Goal: Task Accomplishment & Management: Manage account settings

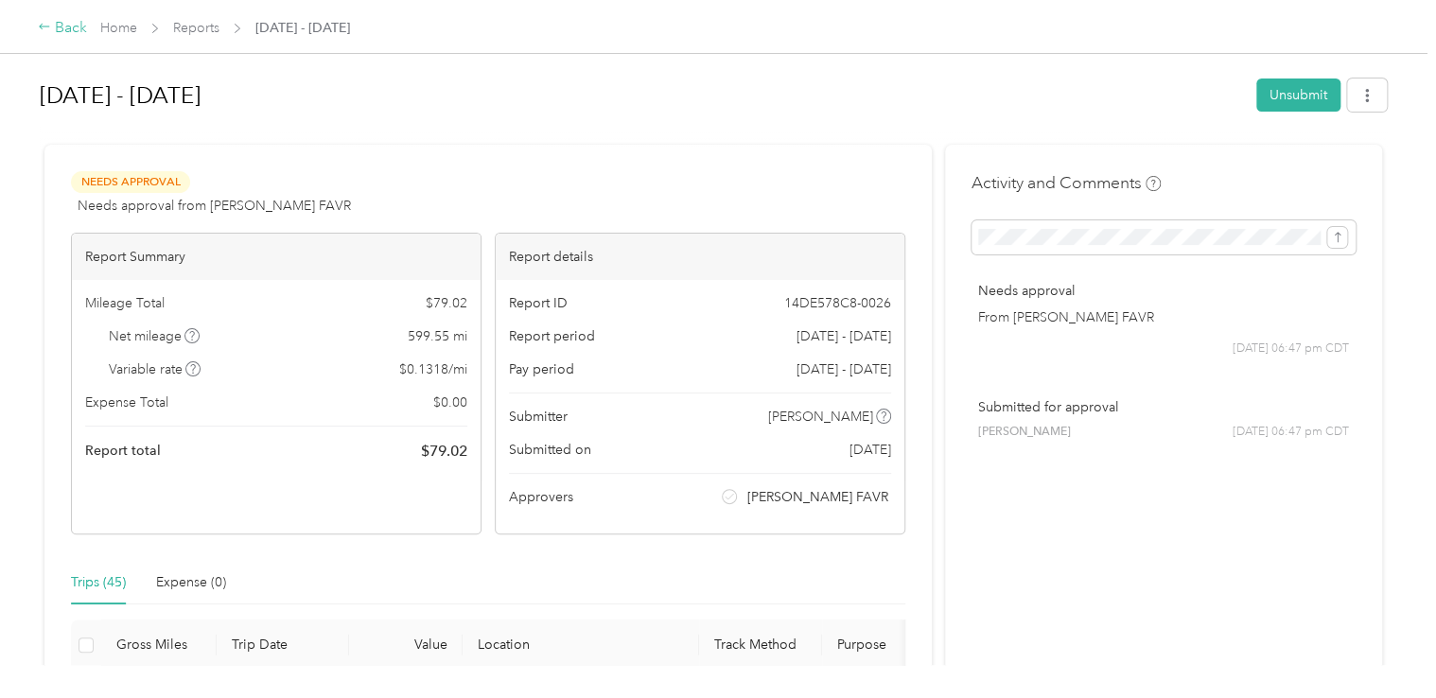
click at [69, 23] on div "Back" at bounding box center [62, 28] width 49 height 23
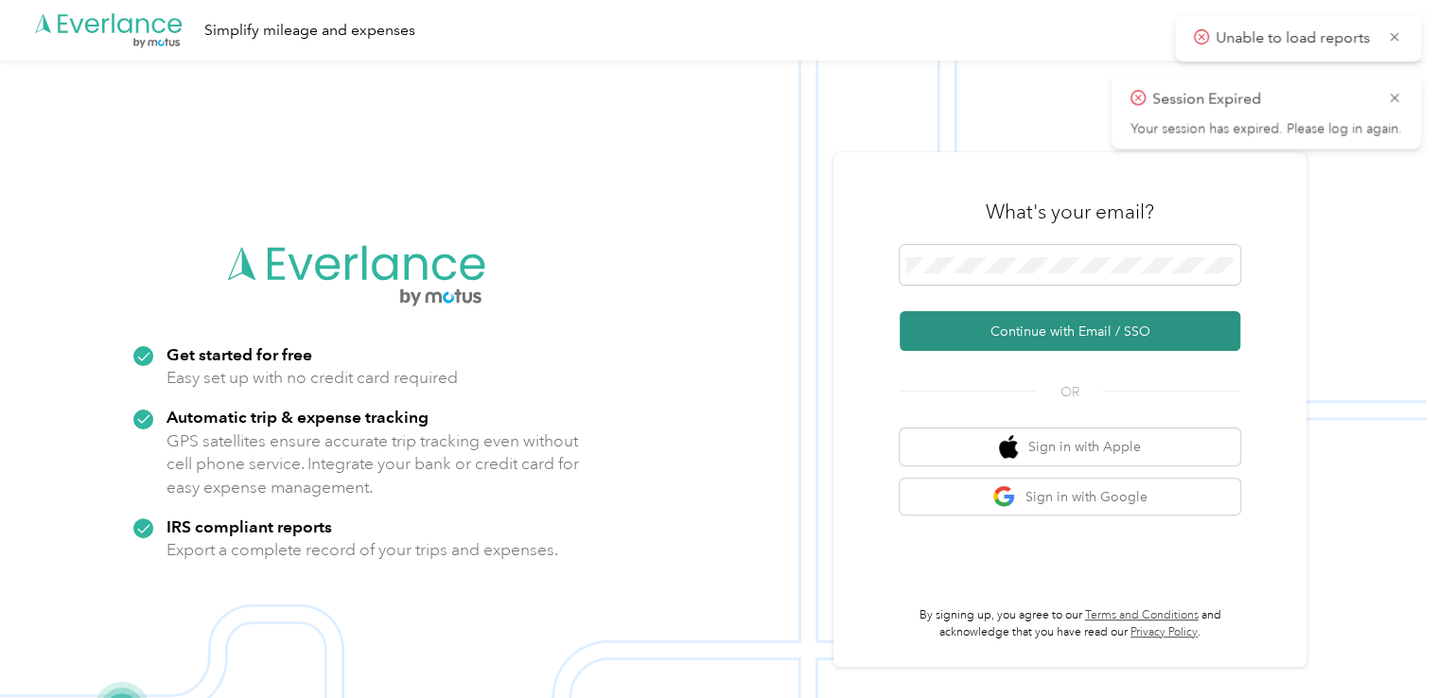
click at [1023, 327] on button "Continue with Email / SSO" at bounding box center [1070, 331] width 341 height 40
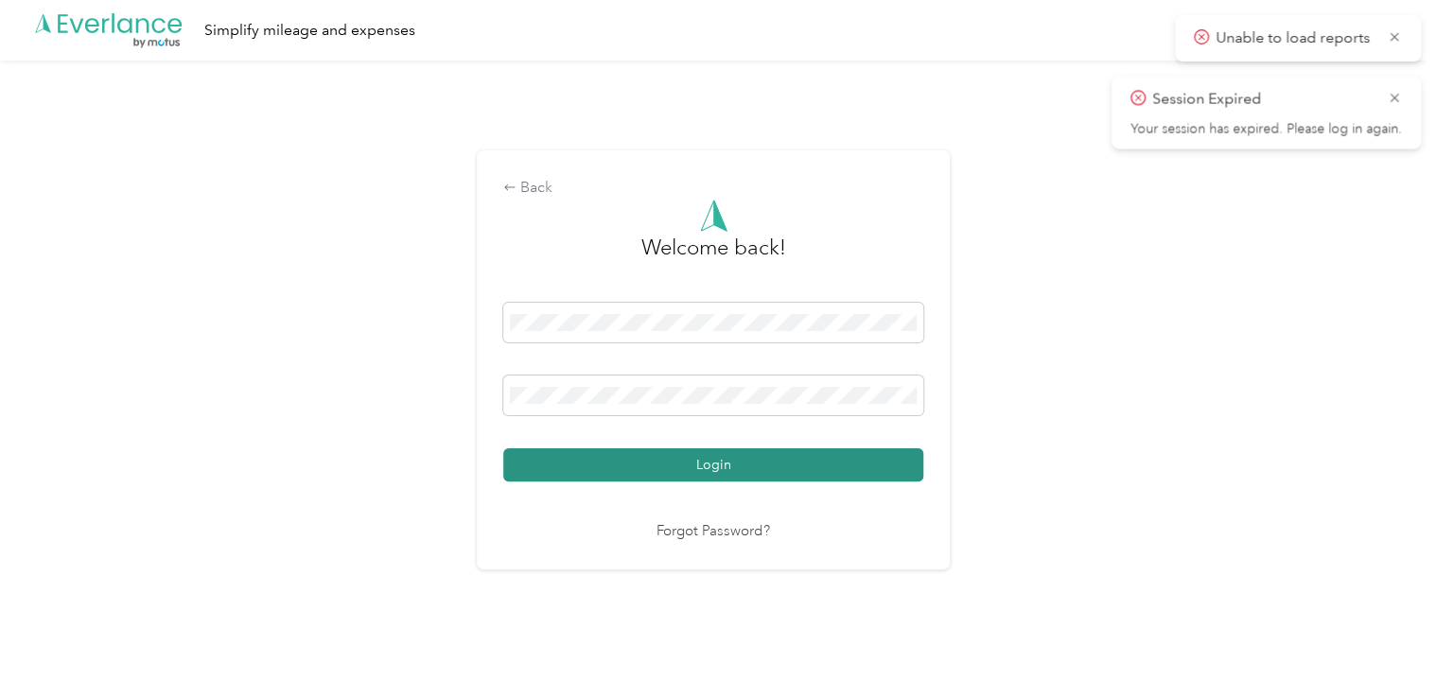
click at [745, 456] on button "Login" at bounding box center [713, 464] width 420 height 33
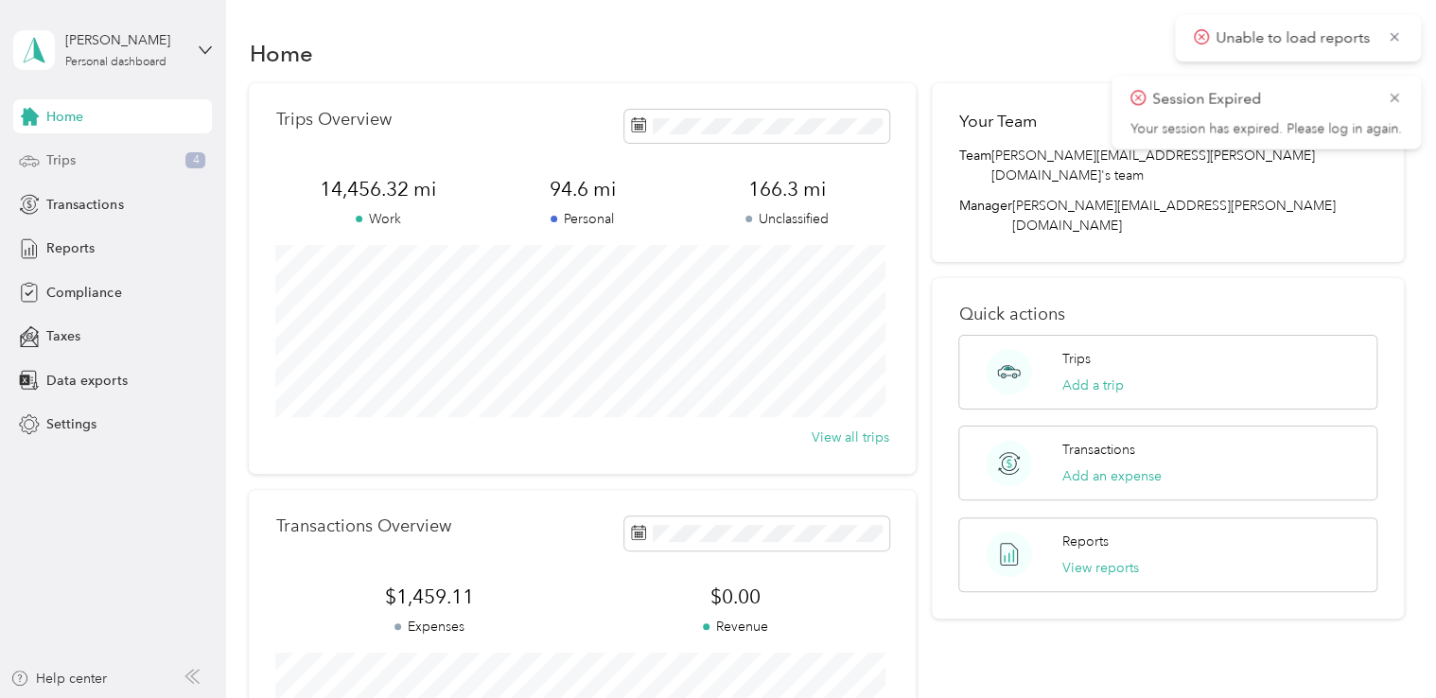
click at [61, 157] on span "Trips" at bounding box center [60, 160] width 29 height 20
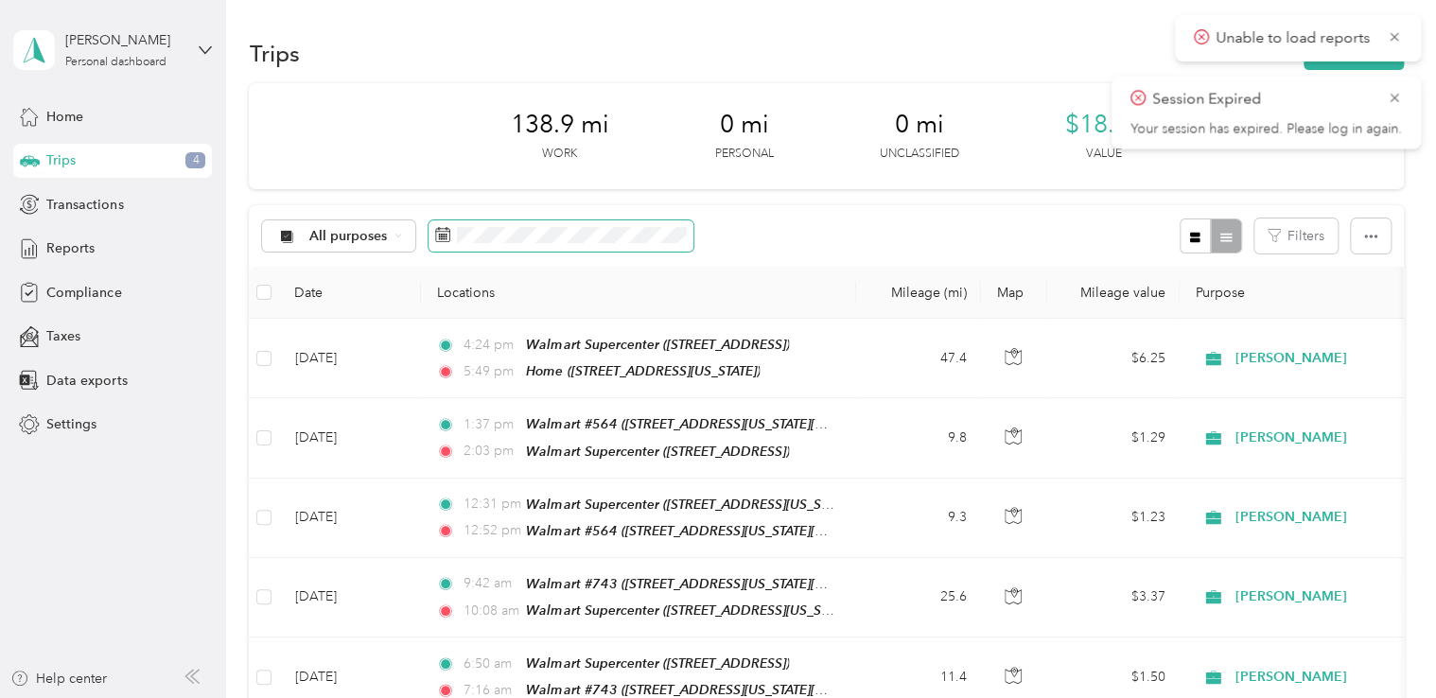
click at [500, 224] on span at bounding box center [561, 236] width 265 height 32
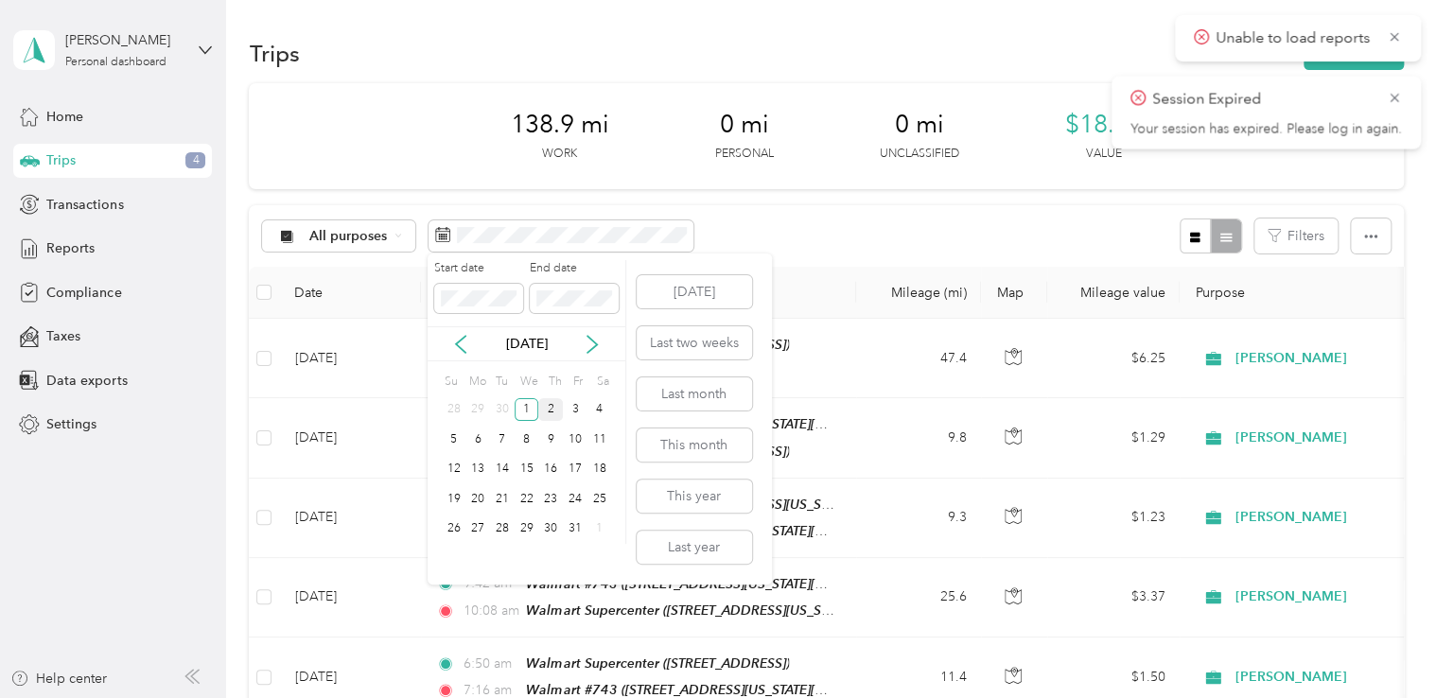
click at [549, 408] on div "2" at bounding box center [550, 410] width 25 height 24
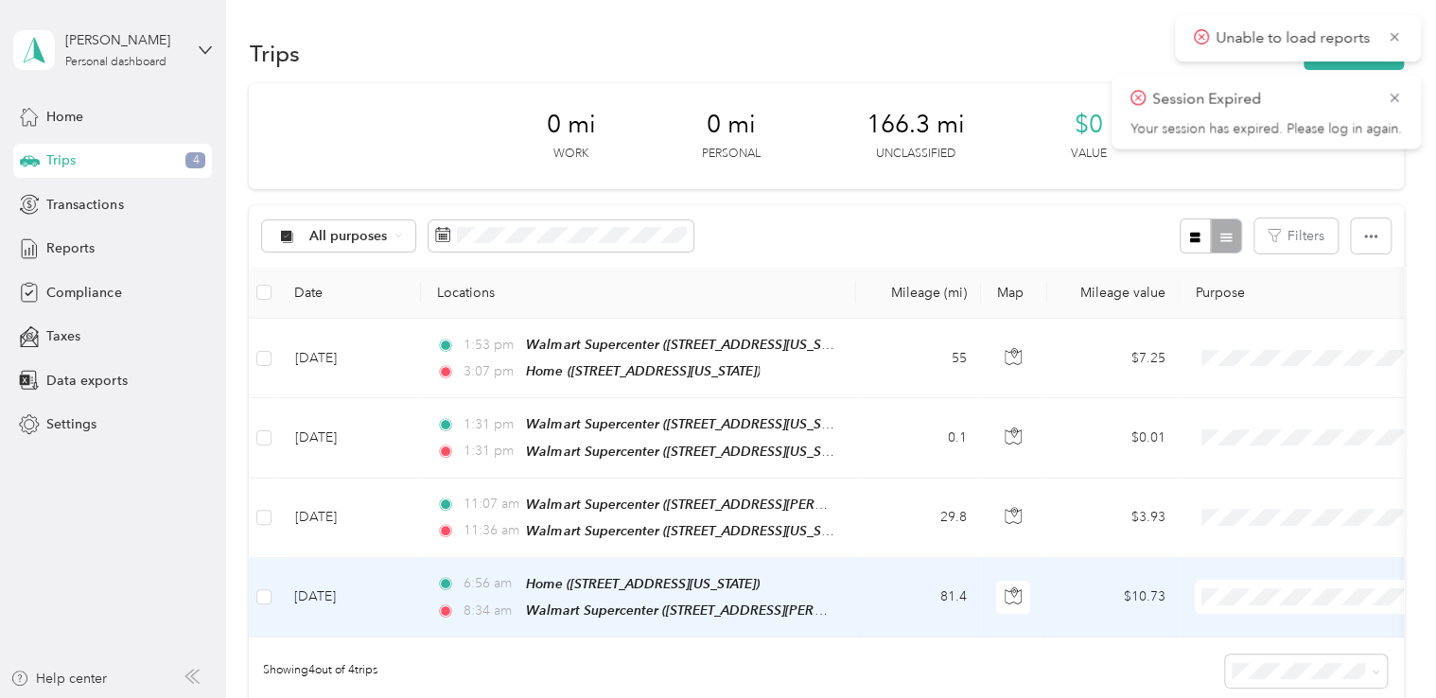
click at [1263, 621] on span "[PERSON_NAME]" at bounding box center [1329, 625] width 175 height 20
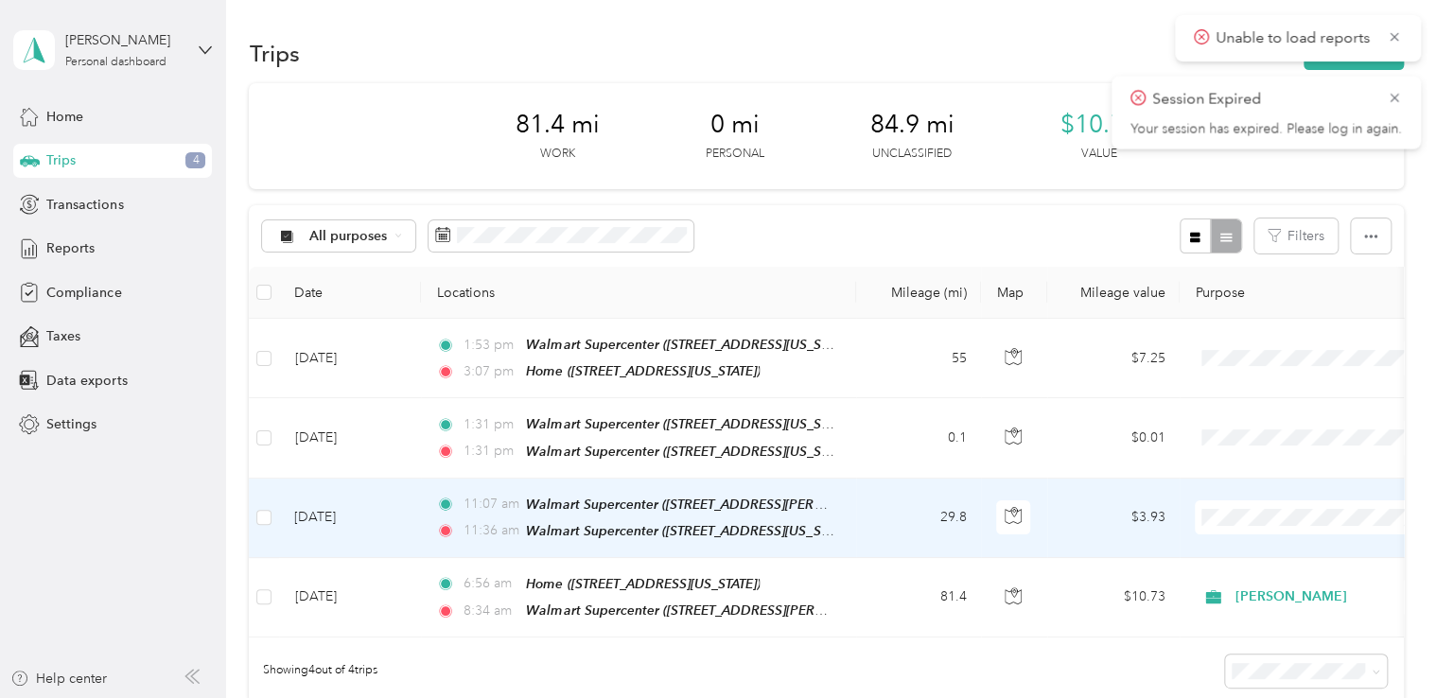
click at [1249, 545] on span "[PERSON_NAME]" at bounding box center [1329, 547] width 175 height 20
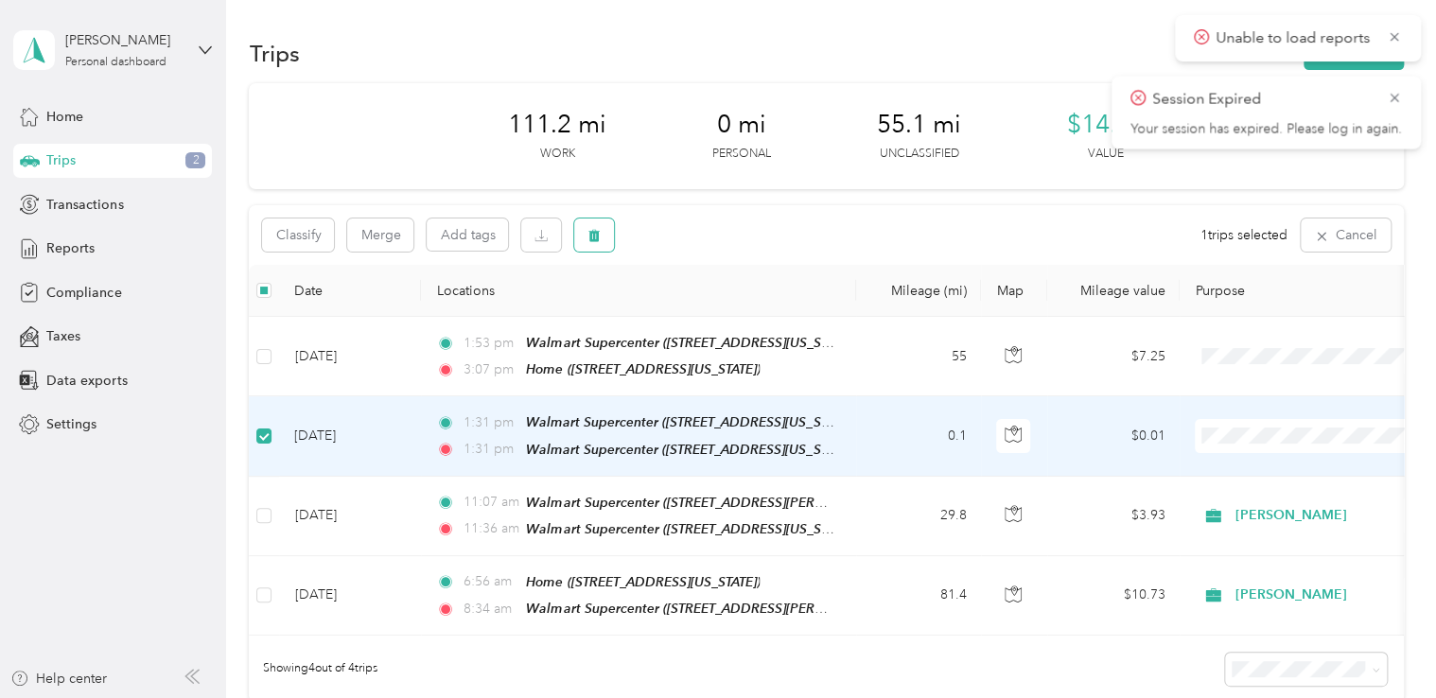
click at [598, 233] on icon "button" at bounding box center [594, 236] width 11 height 12
click at [723, 310] on button "Yes" at bounding box center [735, 314] width 37 height 30
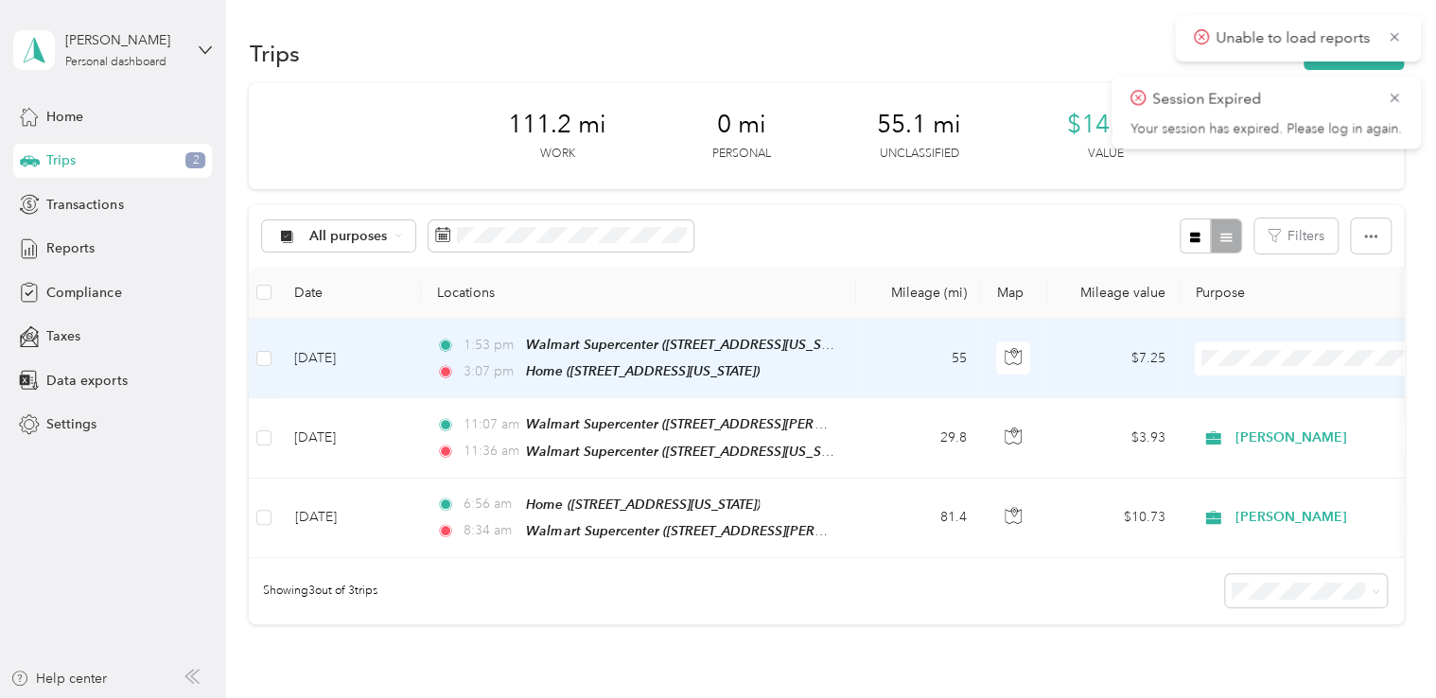
click at [1255, 386] on span "[PERSON_NAME]" at bounding box center [1329, 392] width 175 height 20
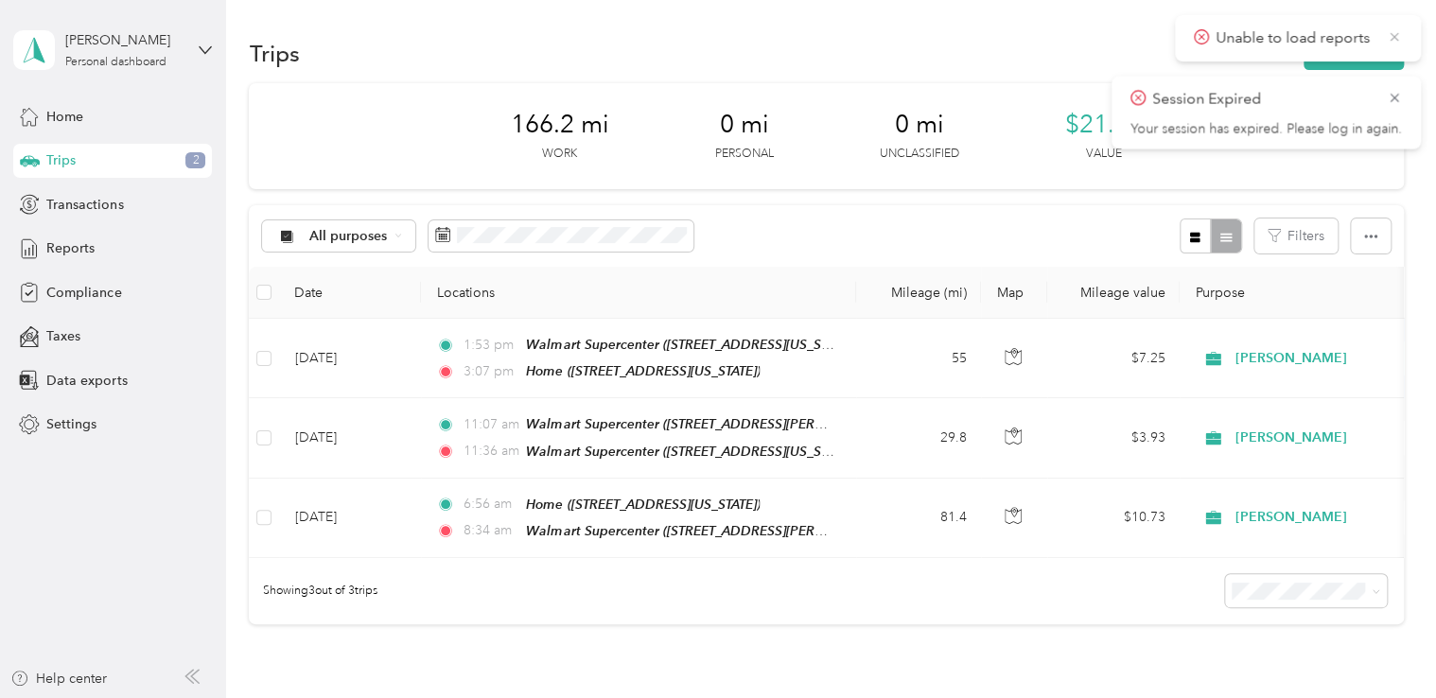
click at [1389, 28] on icon at bounding box center [1394, 36] width 15 height 17
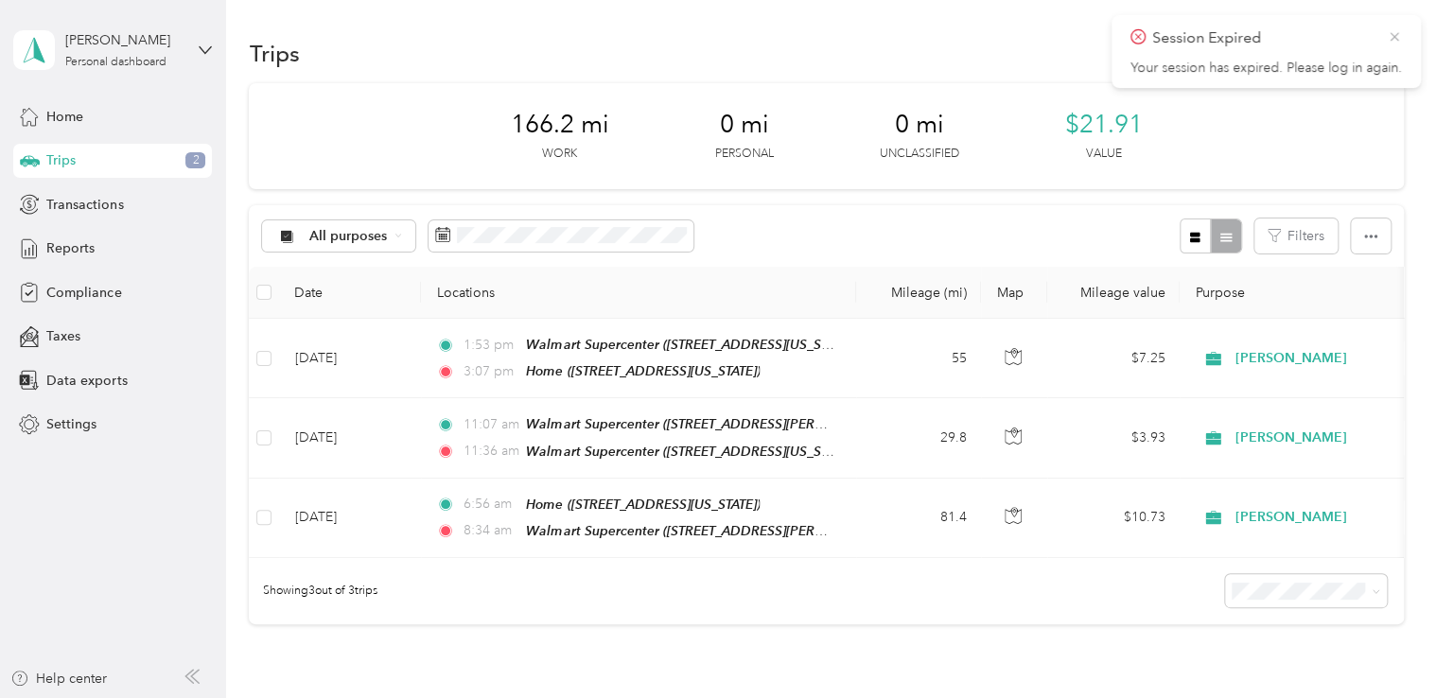
click at [1391, 34] on icon at bounding box center [1394, 36] width 9 height 9
